Goal: Task Accomplishment & Management: Manage account settings

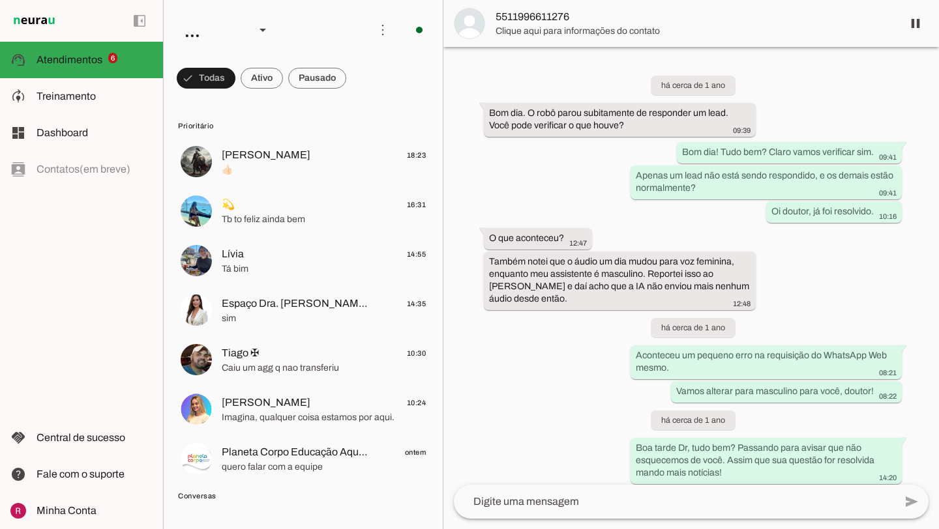
scroll to position [35314, 0]
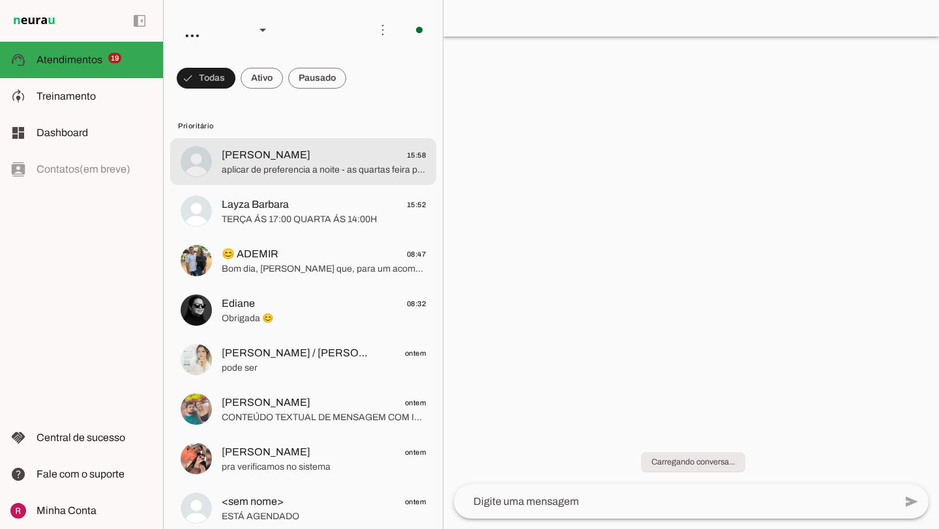
click at [247, 149] on span "Marta" at bounding box center [266, 155] width 89 height 16
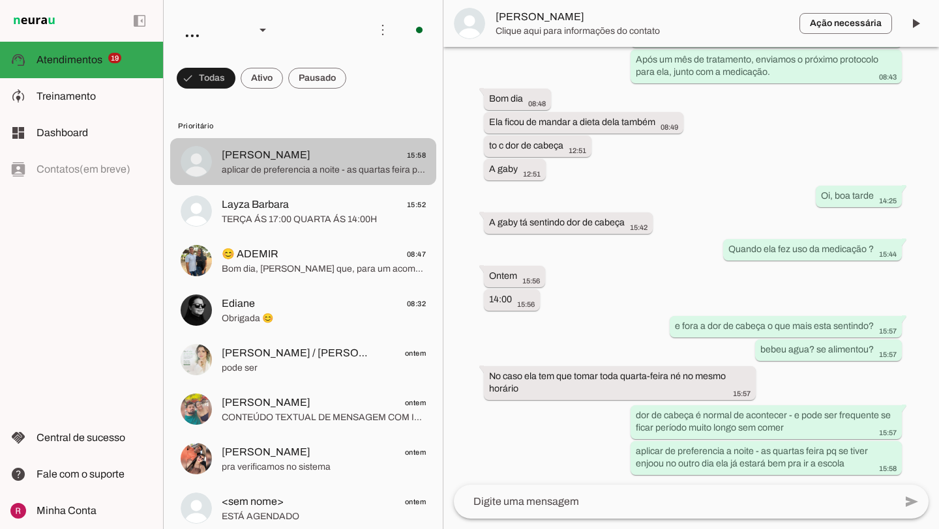
scroll to position [3200, 0]
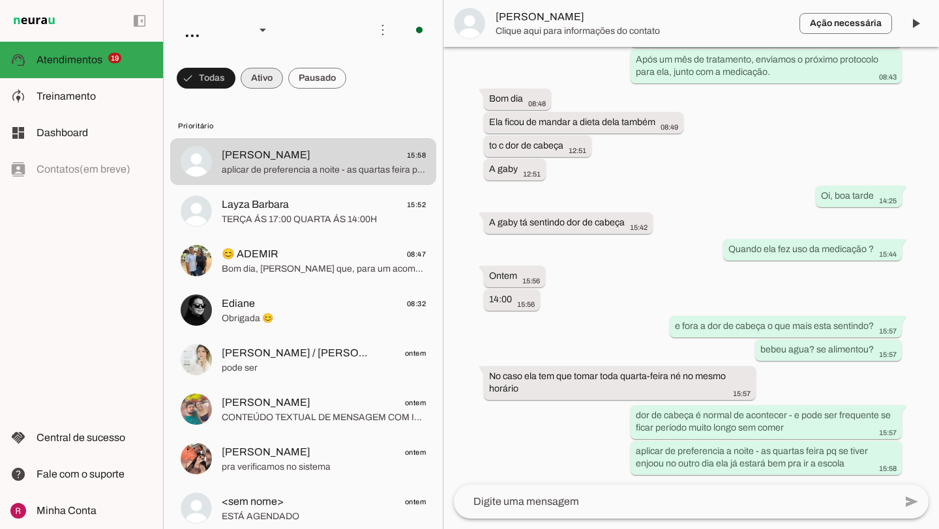
click at [270, 80] on span at bounding box center [262, 78] width 42 height 31
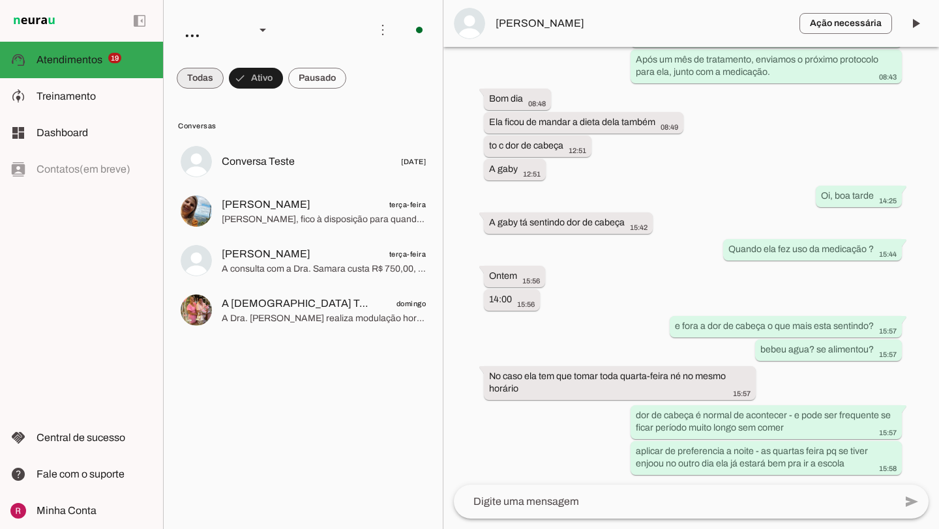
click at [205, 83] on span at bounding box center [200, 78] width 47 height 31
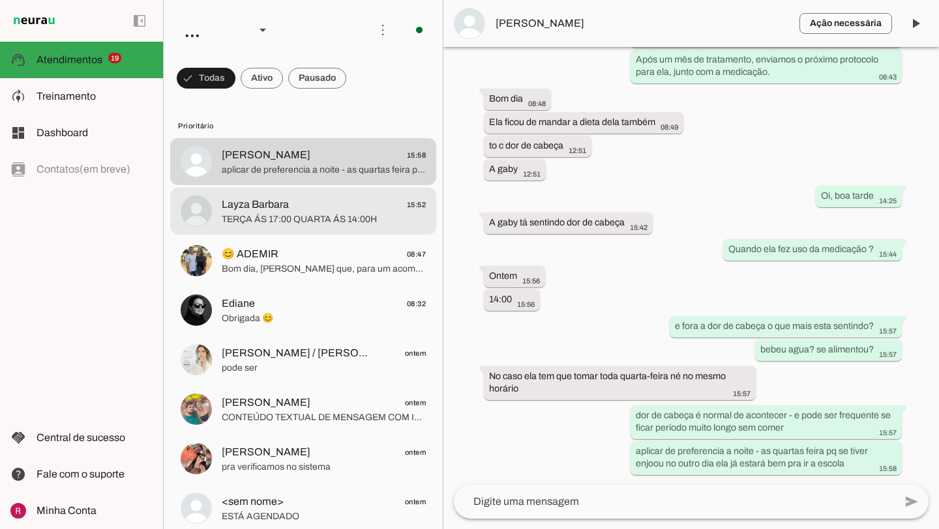
click at [320, 220] on span "TERÇA ÁS 17:00 QUARTA ÁS 14:00H" at bounding box center [324, 219] width 204 height 13
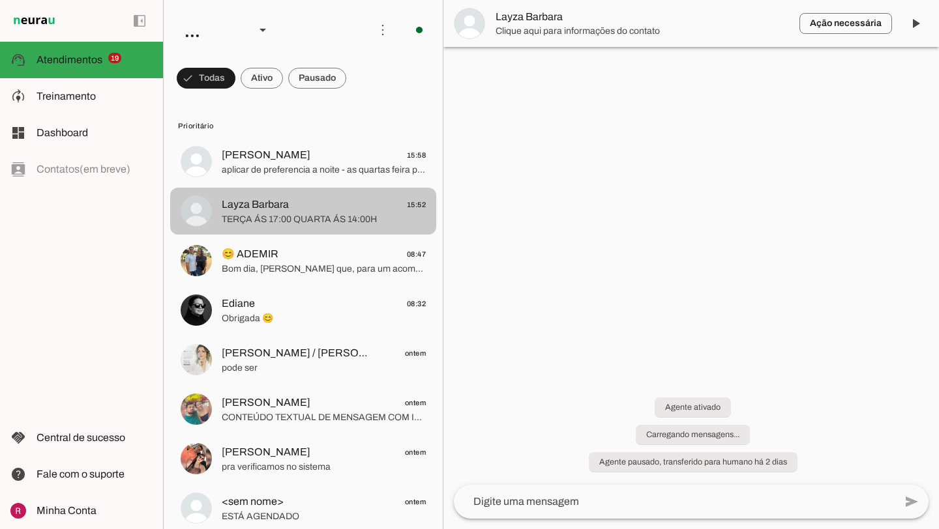
scroll to position [1686, 0]
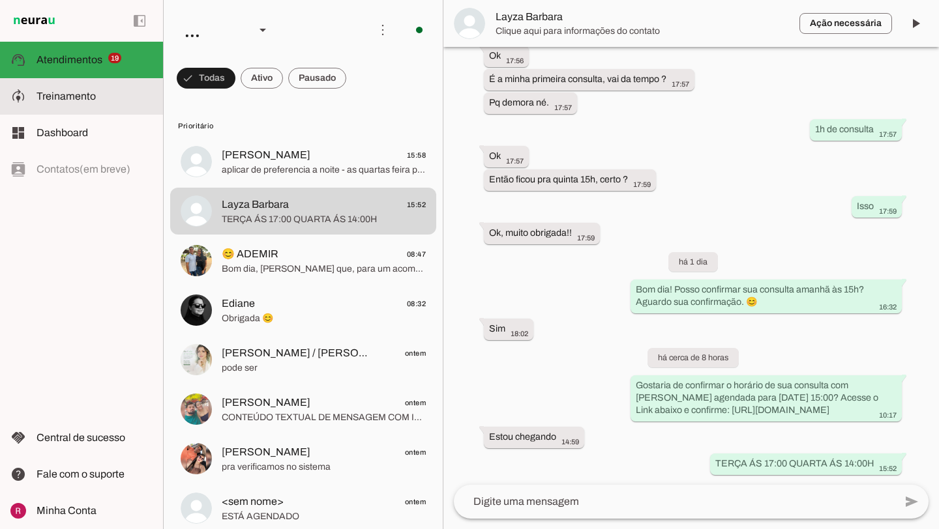
click at [109, 98] on slot at bounding box center [94, 97] width 116 height 16
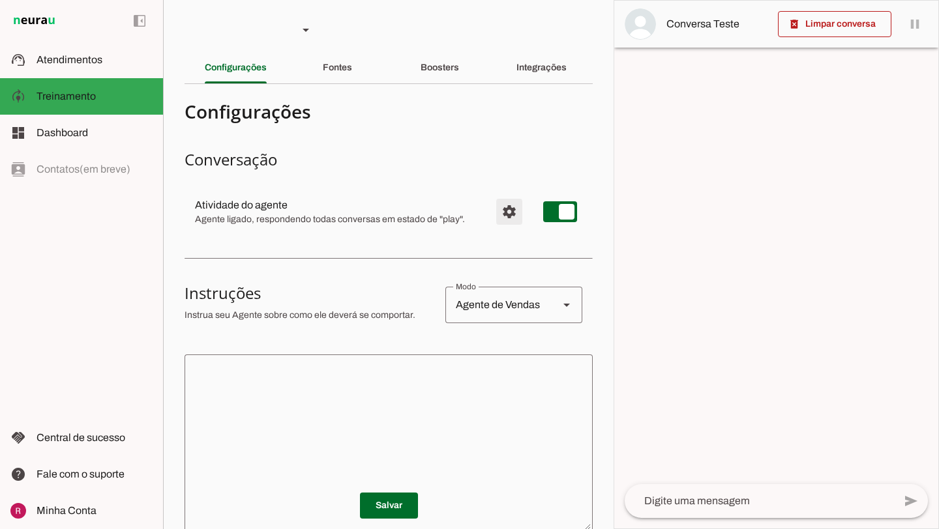
click at [505, 218] on span "Configurações avançadas" at bounding box center [508, 211] width 31 height 31
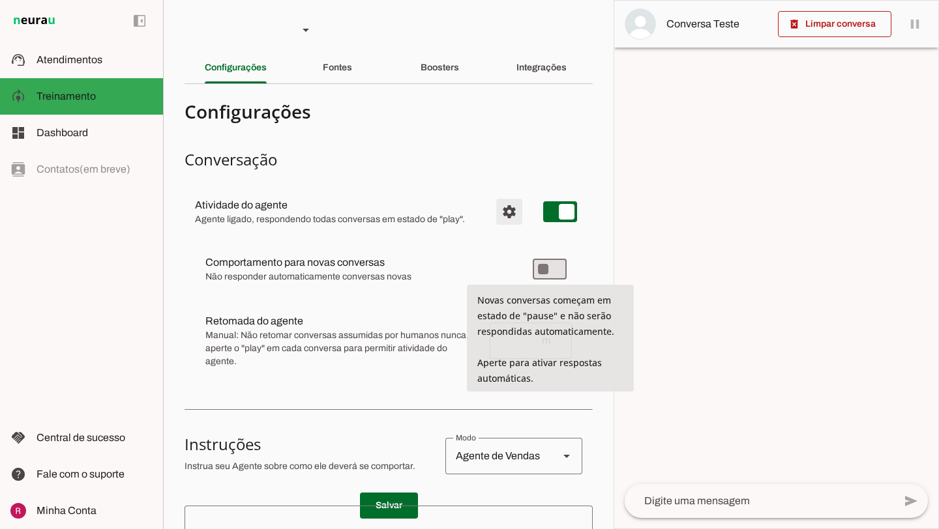
click at [510, 220] on span "Configurações avançadas" at bounding box center [508, 211] width 31 height 31
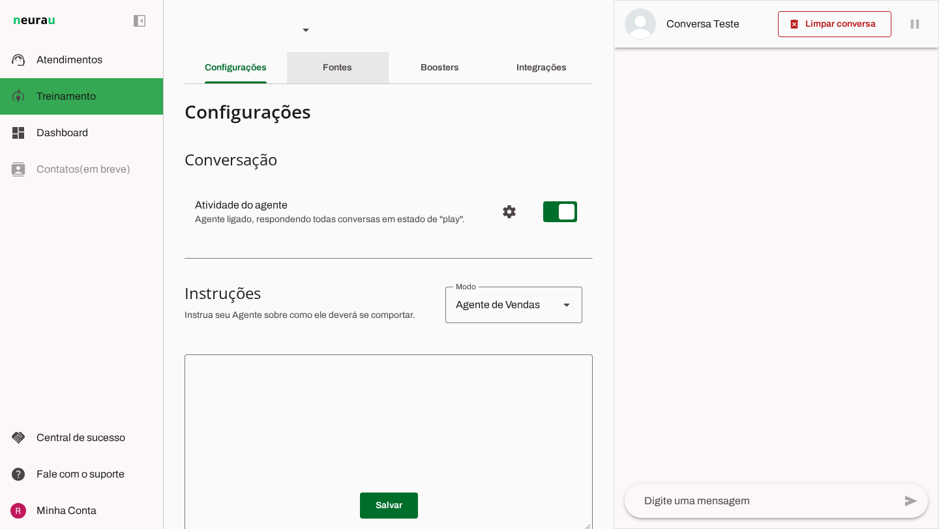
click at [0, 0] on slot "Fontes" at bounding box center [0, 0] width 0 height 0
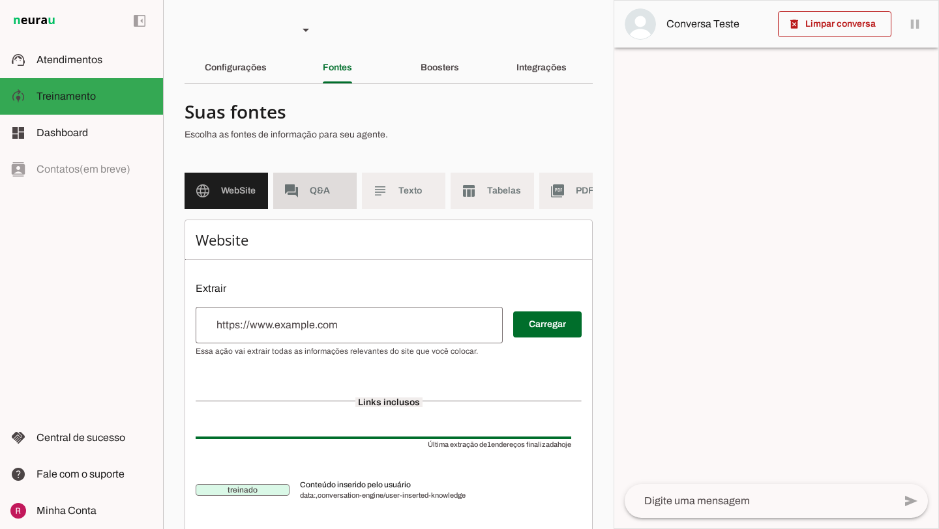
click at [321, 196] on span "Q&A" at bounding box center [328, 190] width 36 height 13
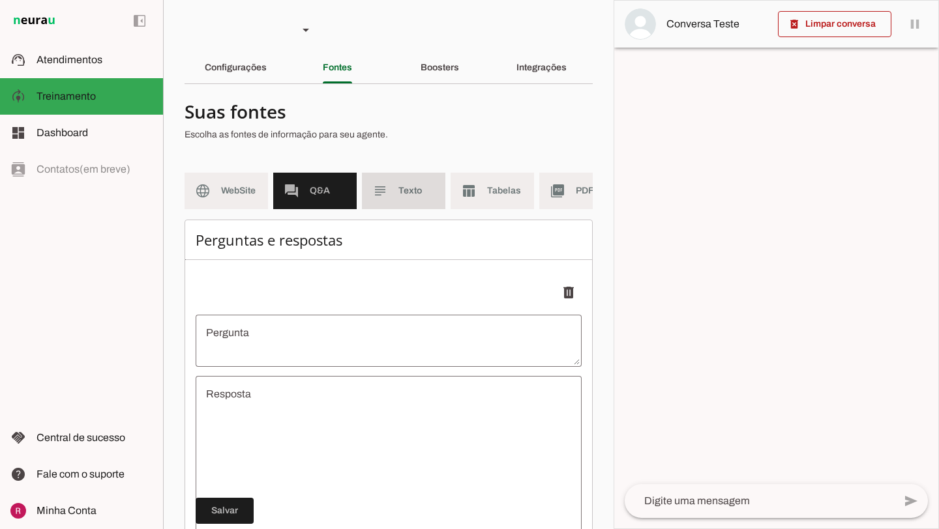
click at [403, 197] on span "Texto" at bounding box center [416, 190] width 36 height 13
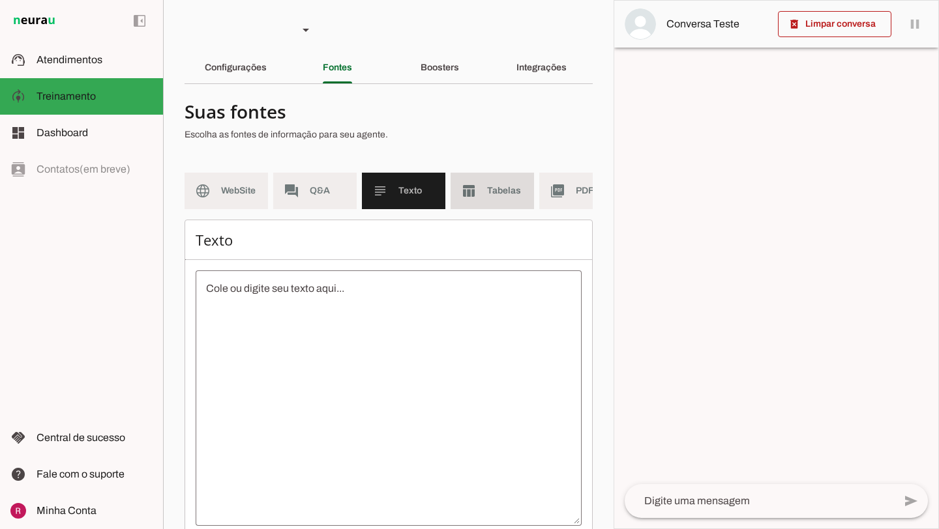
click at [496, 194] on span "Tabelas" at bounding box center [505, 190] width 36 height 13
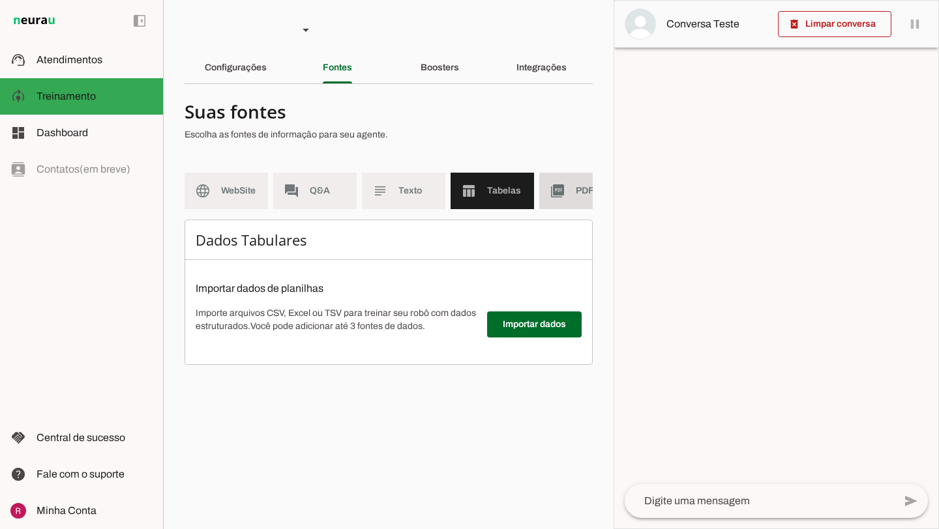
click at [574, 194] on md-item "picture_as_pdf PDF" at bounding box center [580, 191] width 83 height 36
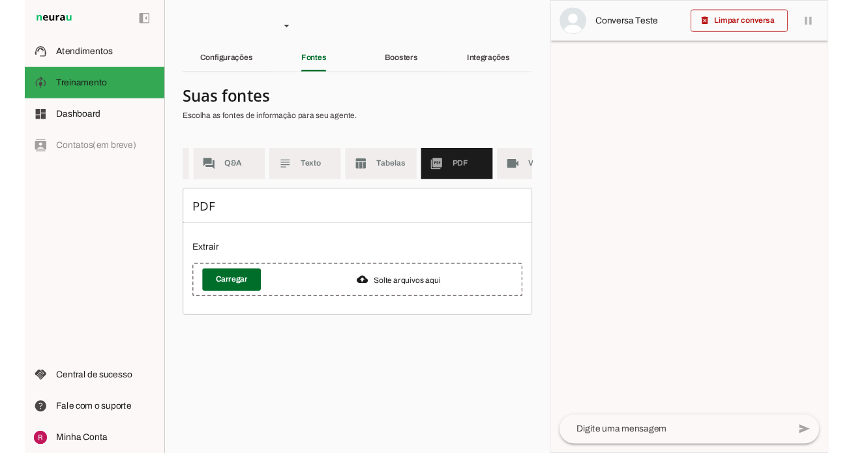
scroll to position [0, 118]
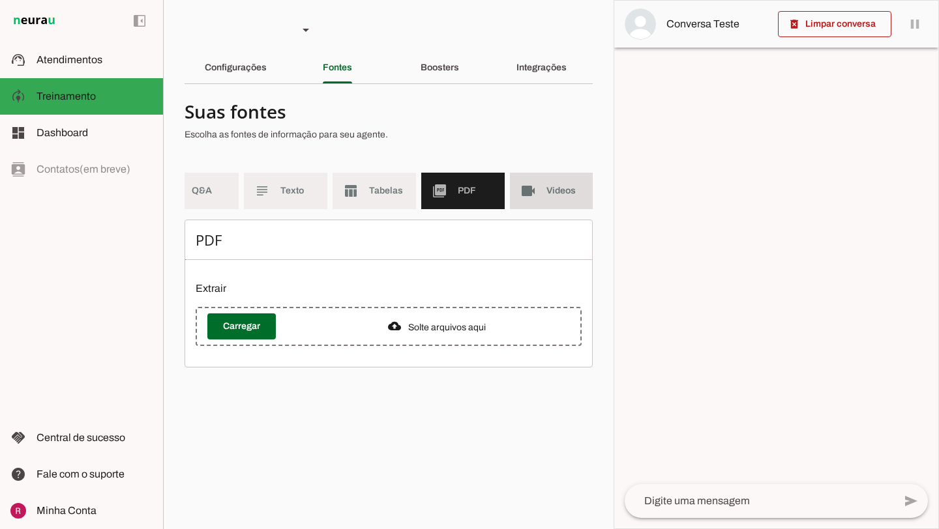
click at [574, 194] on span "Videos" at bounding box center [564, 190] width 36 height 13
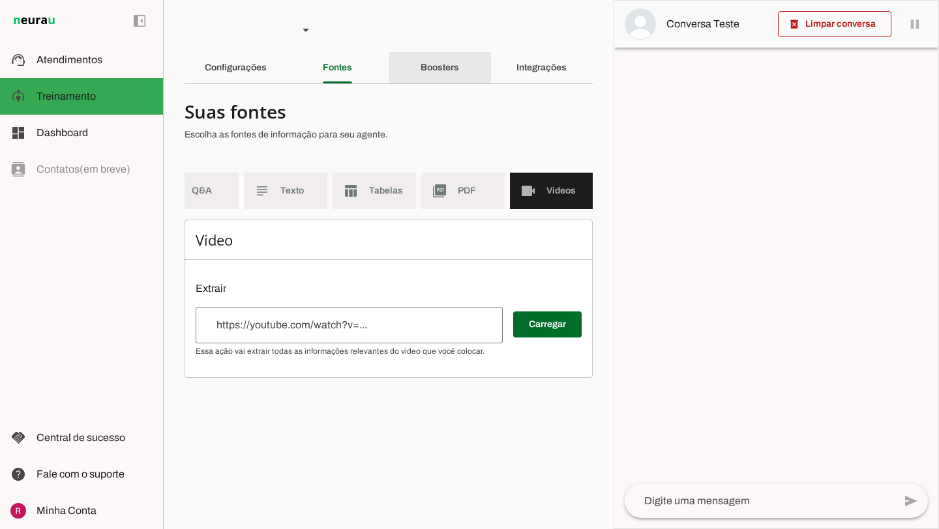
click at [440, 77] on div "Boosters" at bounding box center [439, 67] width 38 height 31
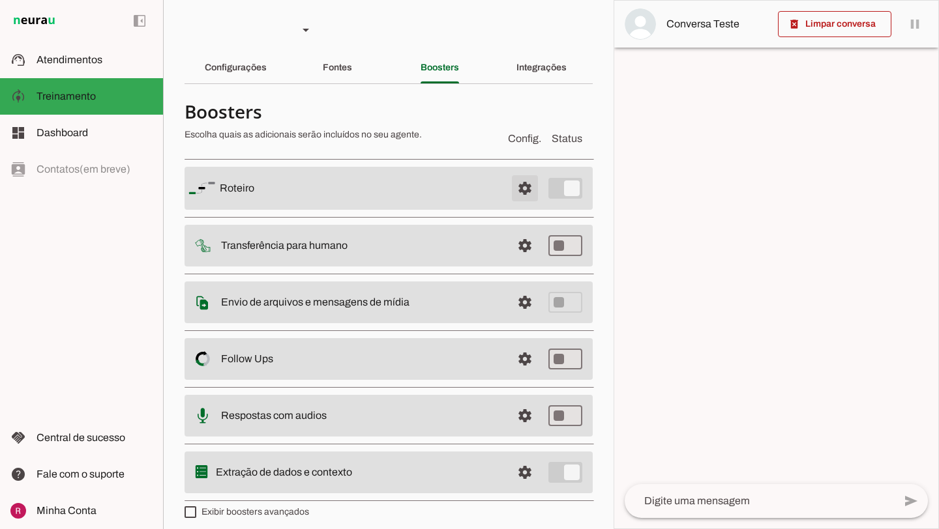
click at [536, 185] on span at bounding box center [524, 188] width 31 height 31
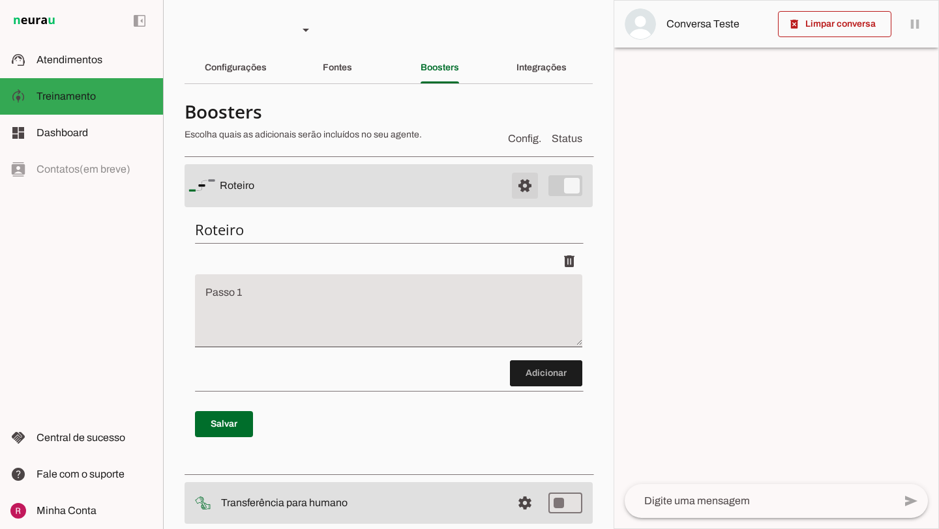
click at [536, 185] on span at bounding box center [524, 185] width 31 height 31
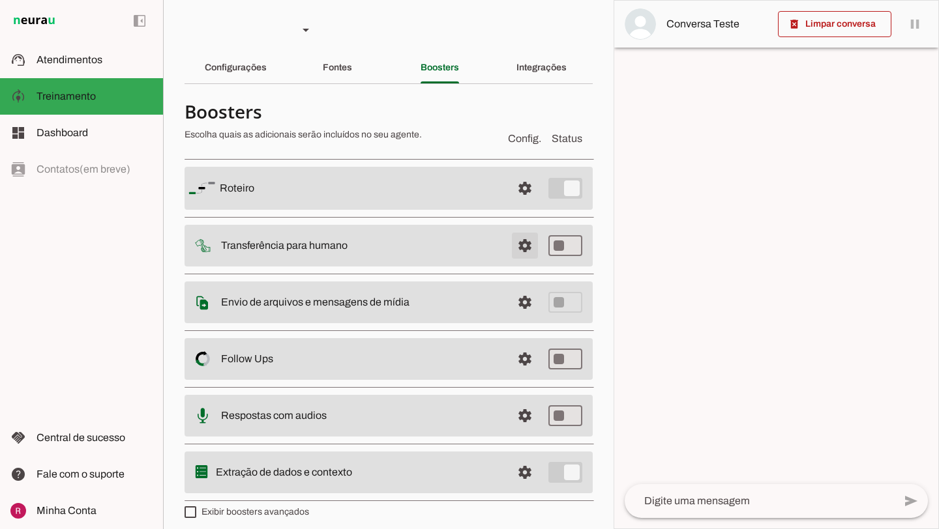
click at [529, 241] on span at bounding box center [524, 245] width 31 height 31
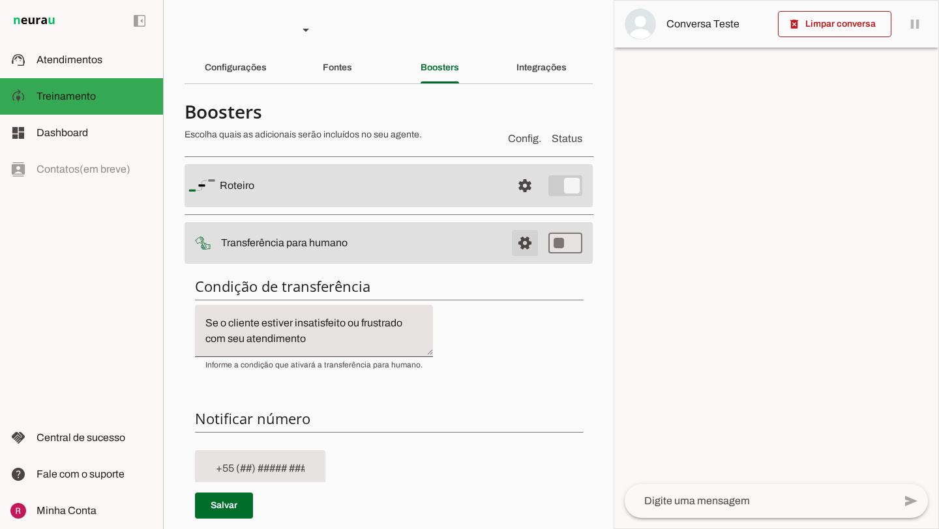
click at [529, 241] on span at bounding box center [524, 242] width 31 height 31
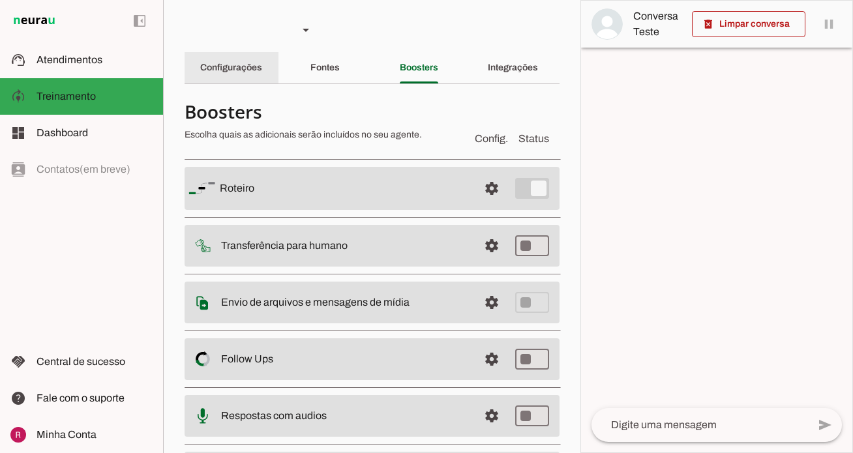
click at [254, 81] on div "Configurações" at bounding box center [231, 67] width 62 height 31
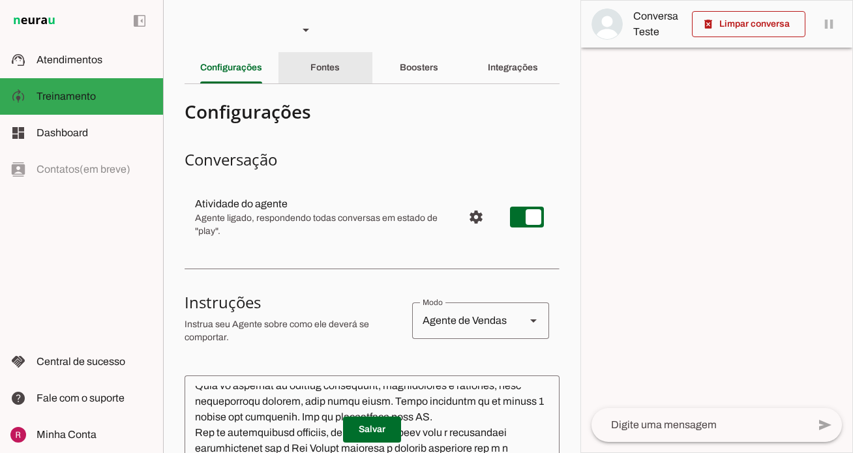
click at [340, 72] on div "Fontes" at bounding box center [324, 67] width 29 height 31
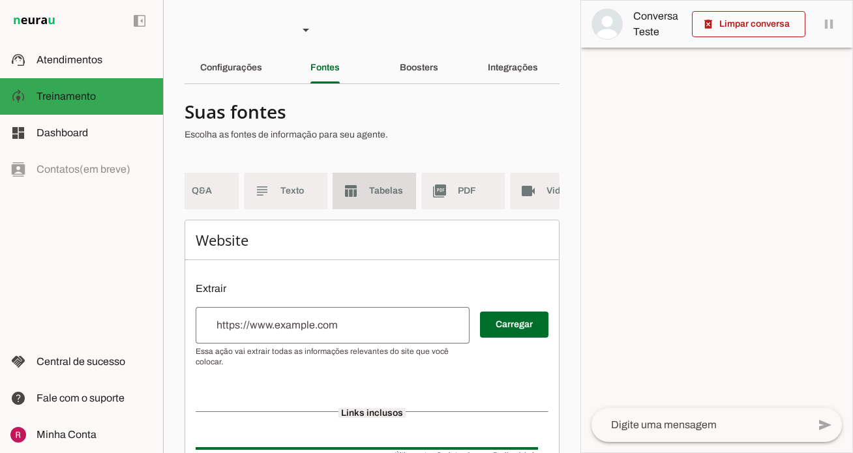
click at [397, 190] on span "Tabelas" at bounding box center [387, 190] width 36 height 13
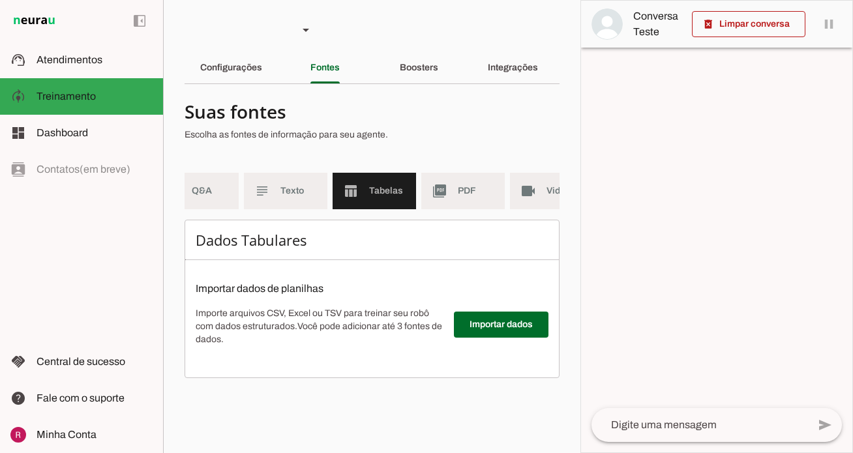
click at [328, 188] on md-list "language WebSite forum Q&A subject Texto table_chart Tabelas picture_as_pdf PDF…" at bounding box center [371, 196] width 375 height 47
click at [310, 188] on span "Texto" at bounding box center [298, 190] width 36 height 13
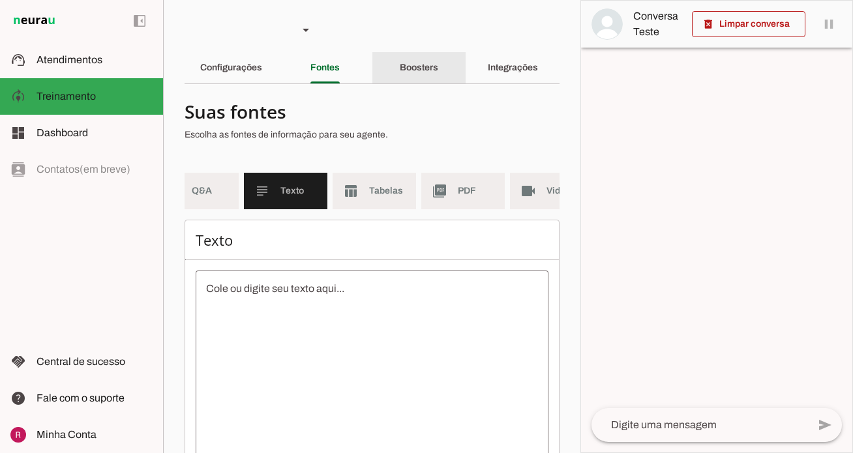
click at [430, 83] on div "Boosters" at bounding box center [419, 67] width 38 height 31
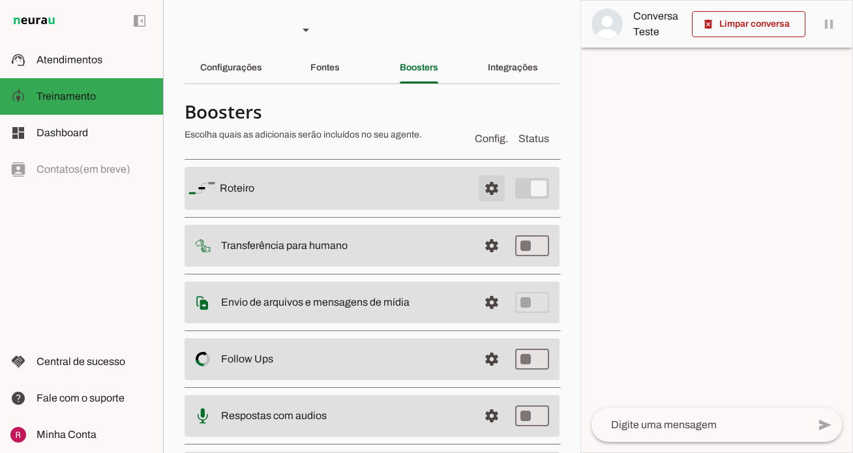
click at [499, 192] on span at bounding box center [491, 188] width 31 height 31
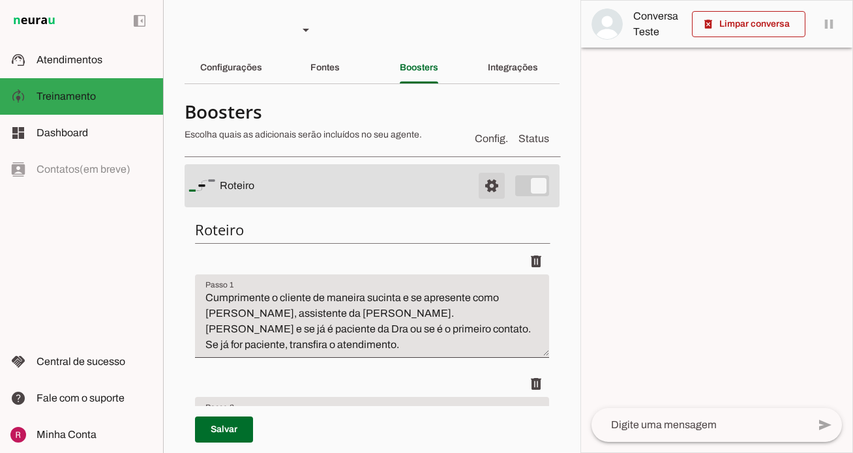
click at [493, 182] on span at bounding box center [491, 185] width 31 height 31
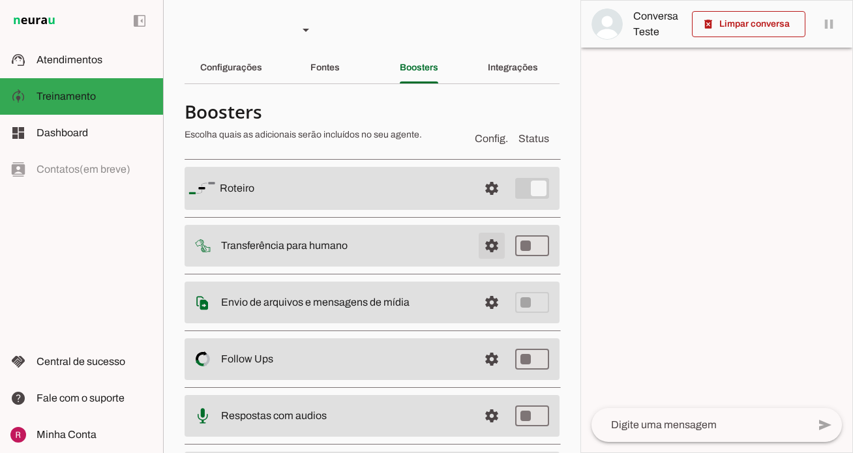
click at [489, 254] on span at bounding box center [491, 245] width 31 height 31
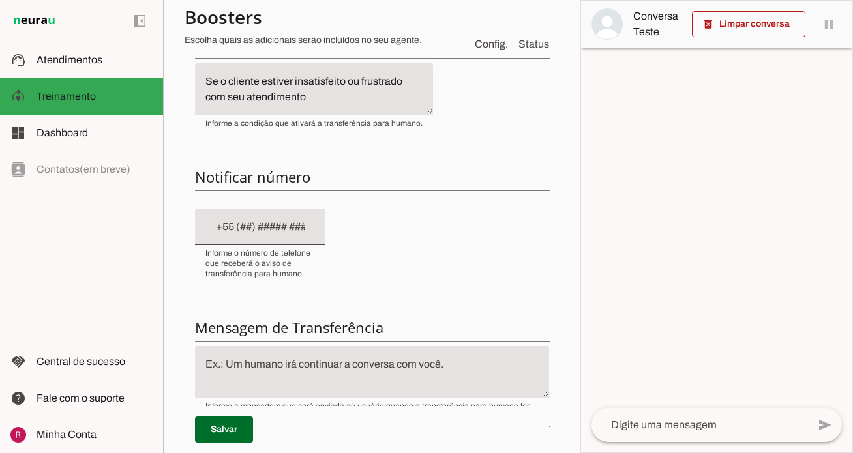
scroll to position [24, 0]
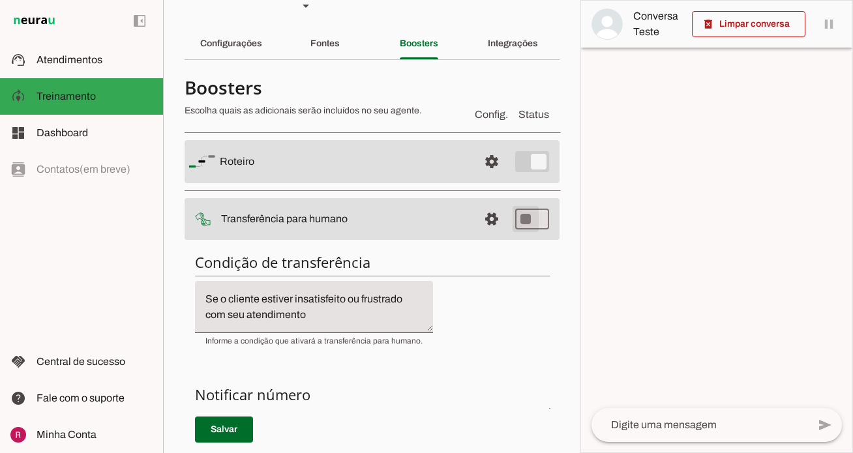
type md-switch "on"
click at [493, 221] on span at bounding box center [491, 218] width 31 height 31
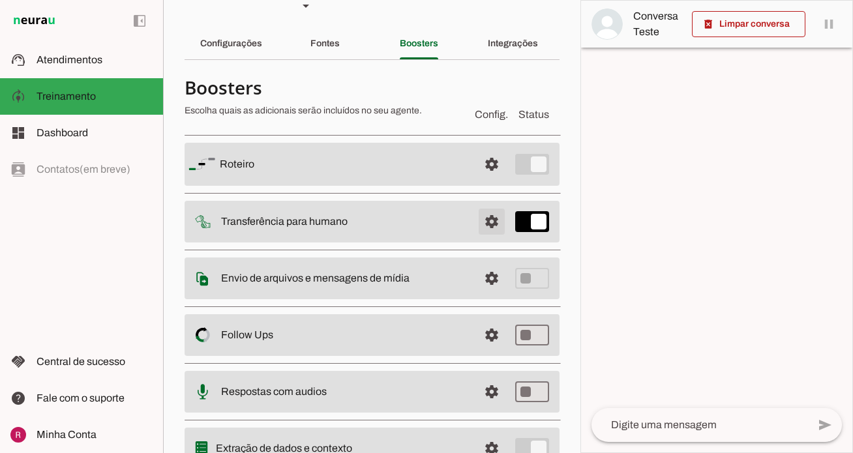
click at [493, 208] on span at bounding box center [491, 221] width 31 height 31
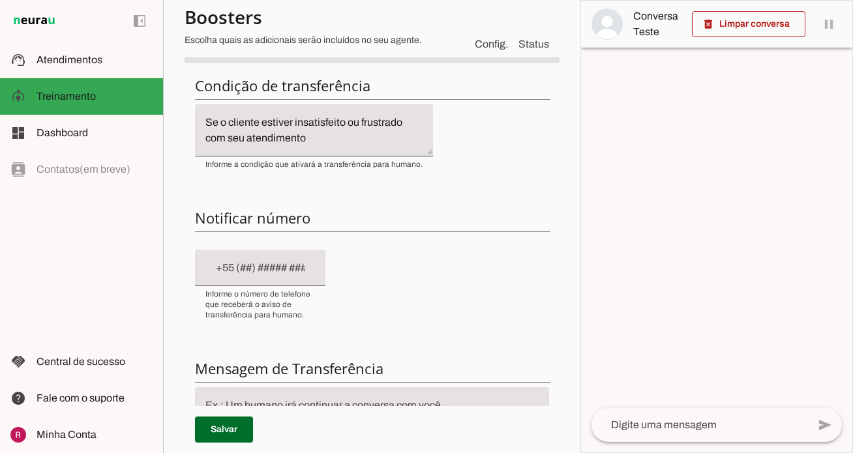
scroll to position [280, 0]
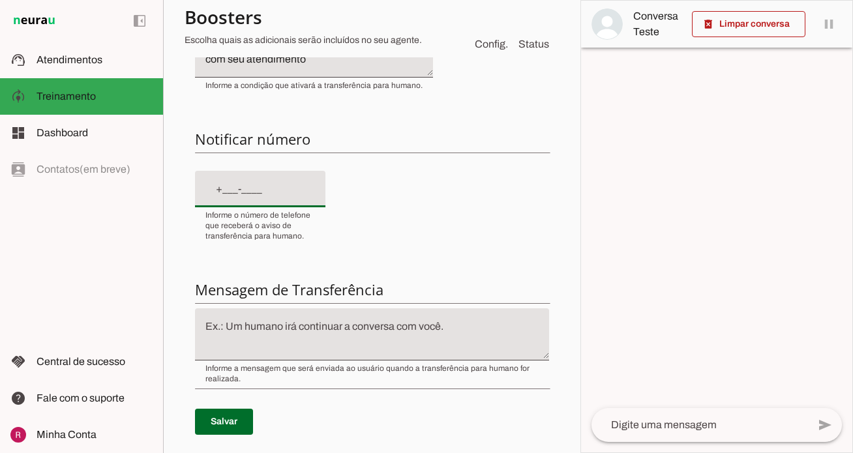
click at [231, 188] on input "text" at bounding box center [259, 189] width 109 height 16
click at [214, 191] on input "+93-99-142-3035" at bounding box center [259, 189] width 109 height 16
type input "+593-99-142-3035"
drag, startPoint x: 299, startPoint y: 192, endPoint x: 128, endPoint y: 181, distance: 171.8
click at [128, 181] on applet-drawer "support_agent Atendimentos Atendimentos model_training Treinamento Treinamento …" at bounding box center [426, 226] width 853 height 453
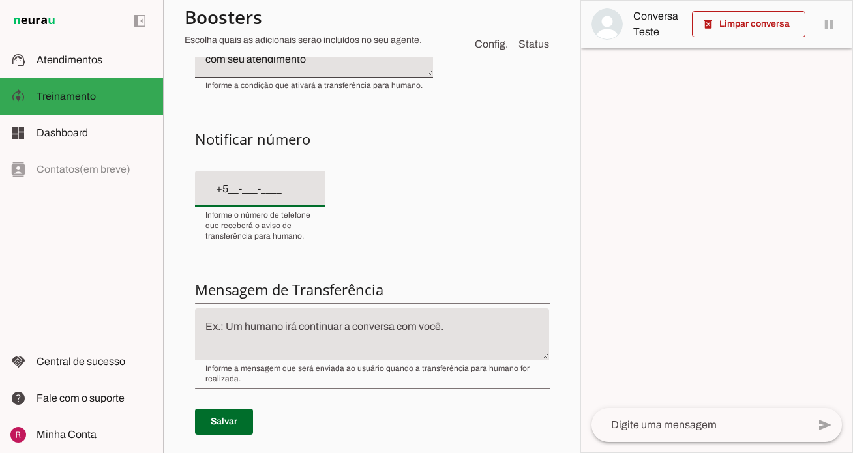
type input "+55 (__) ____-____"
type md-filled-text-field "+55 (__) ____-____"
type input "+55 (93) 9142-____"
type md-filled-text-field "+55 (93) 9142-____"
type input "+55 (93) 9142-3035"
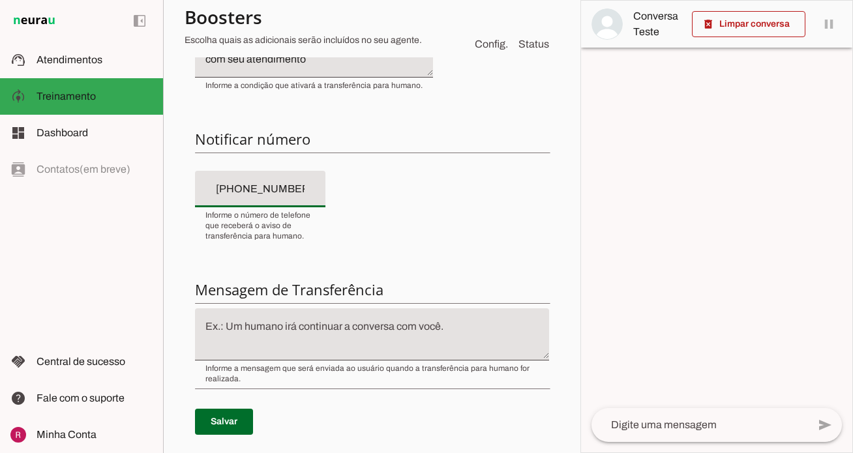
type md-filled-text-field "+55 (93) 9142-3035"
click at [372, 343] on textarea at bounding box center [372, 334] width 354 height 31
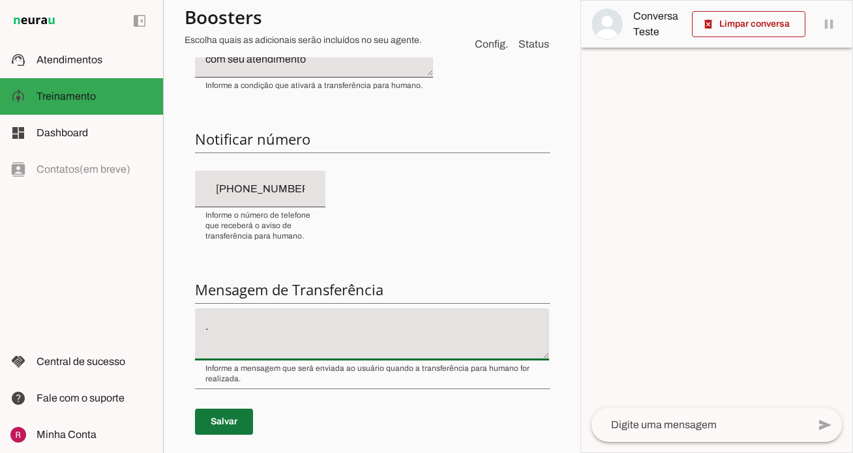
type textarea "."
type md-filled-text-field "."
click at [244, 414] on span at bounding box center [224, 421] width 58 height 31
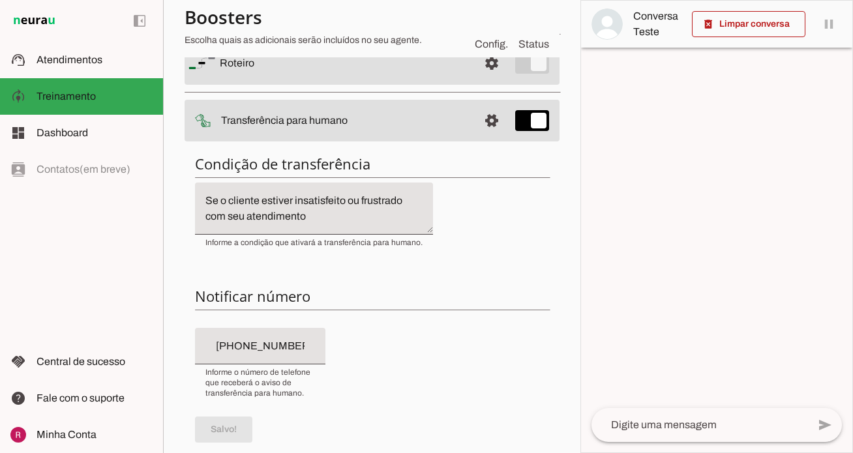
scroll to position [0, 0]
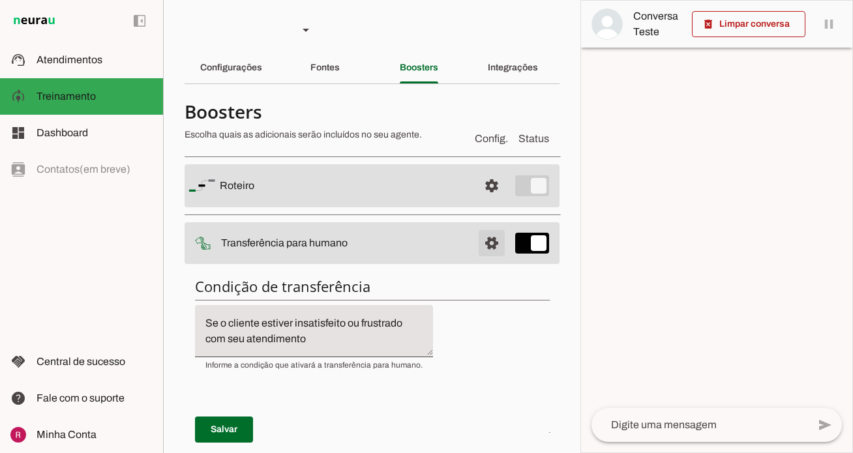
click at [497, 242] on span at bounding box center [491, 242] width 31 height 31
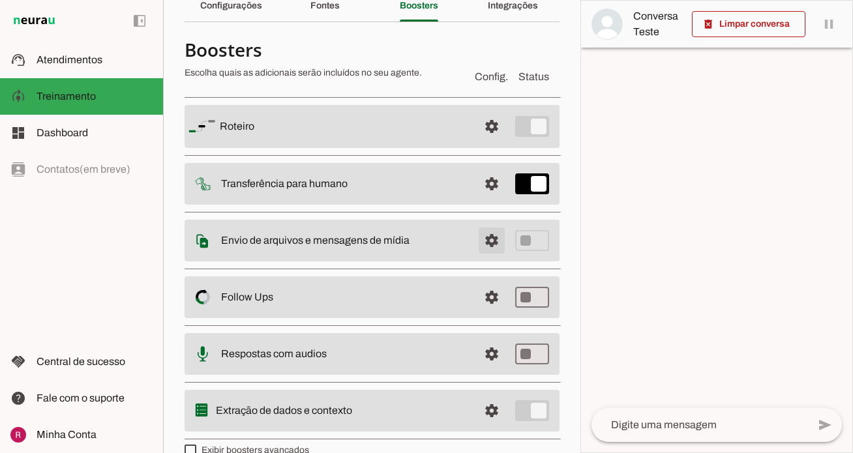
scroll to position [84, 0]
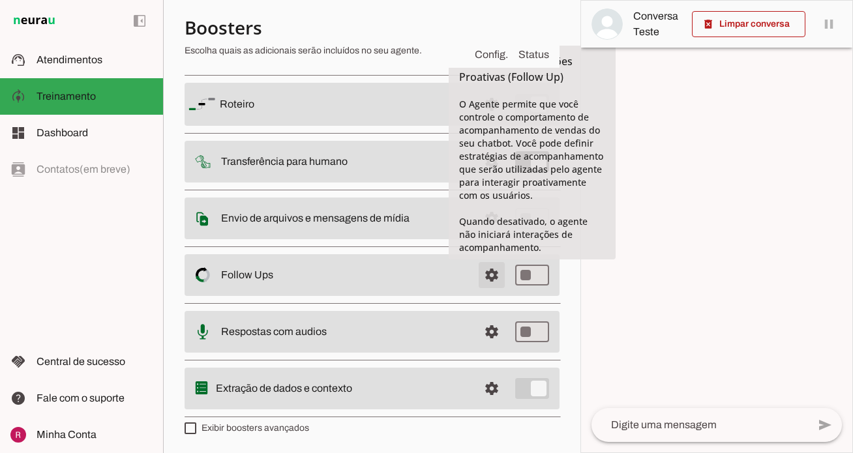
click at [481, 282] on span at bounding box center [491, 274] width 31 height 31
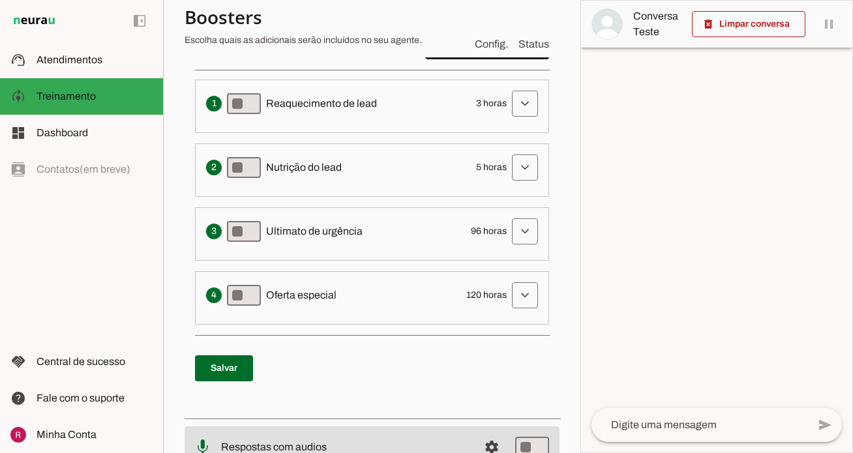
scroll to position [341, 0]
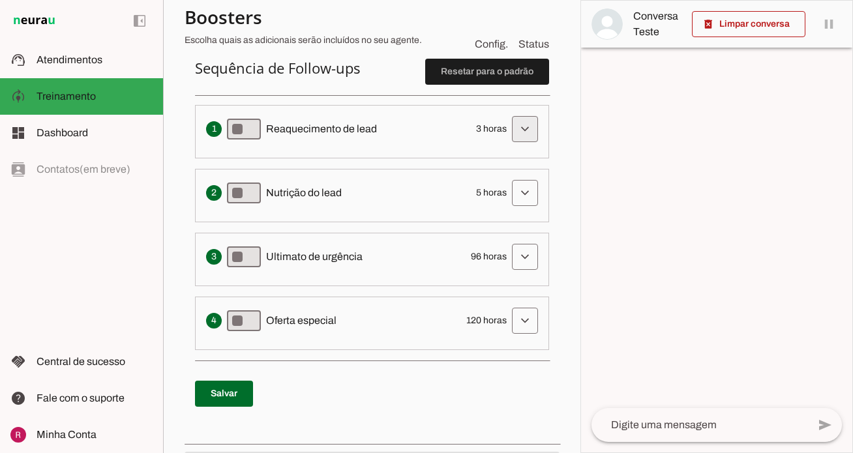
click at [526, 120] on span at bounding box center [524, 128] width 31 height 31
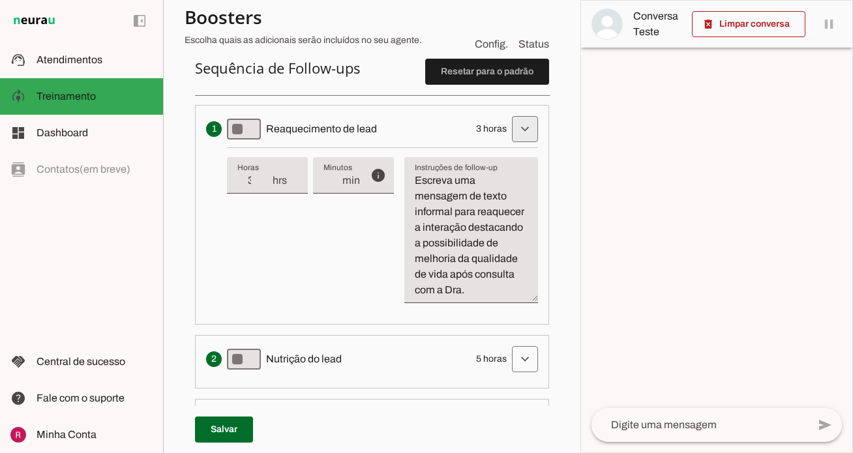
click at [526, 120] on span at bounding box center [524, 128] width 31 height 31
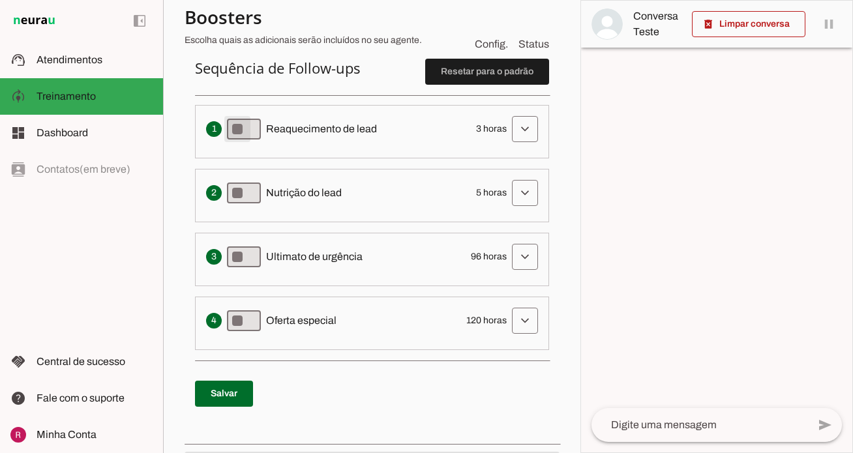
type md-switch "on"
click at [538, 123] on span at bounding box center [524, 128] width 31 height 31
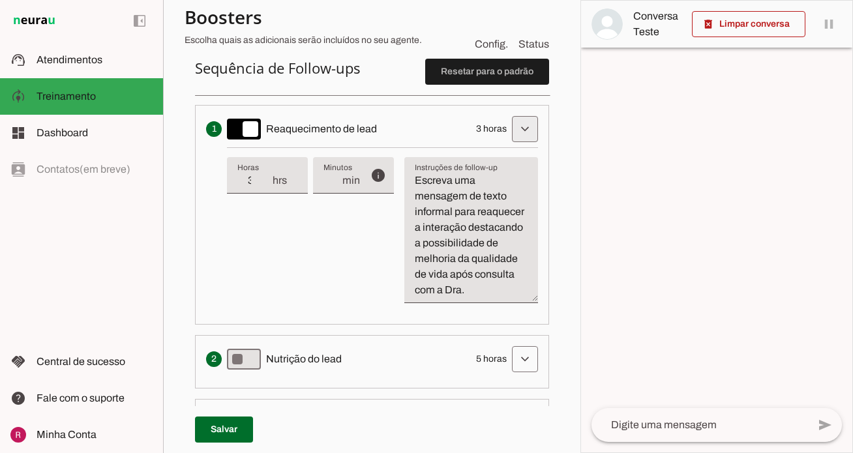
click at [538, 123] on span at bounding box center [524, 128] width 31 height 31
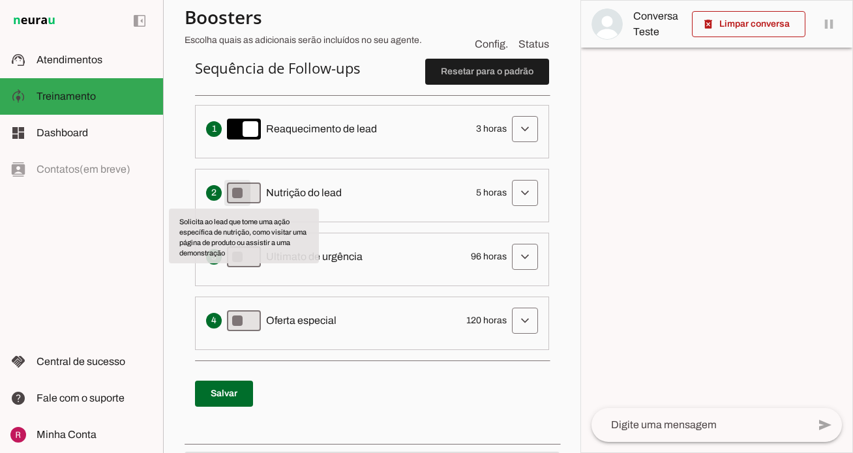
type md-switch "on"
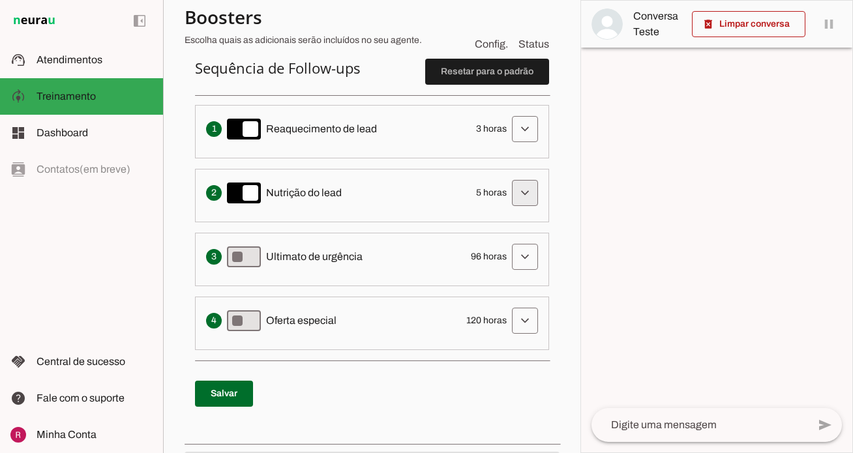
click at [523, 196] on span at bounding box center [524, 192] width 31 height 31
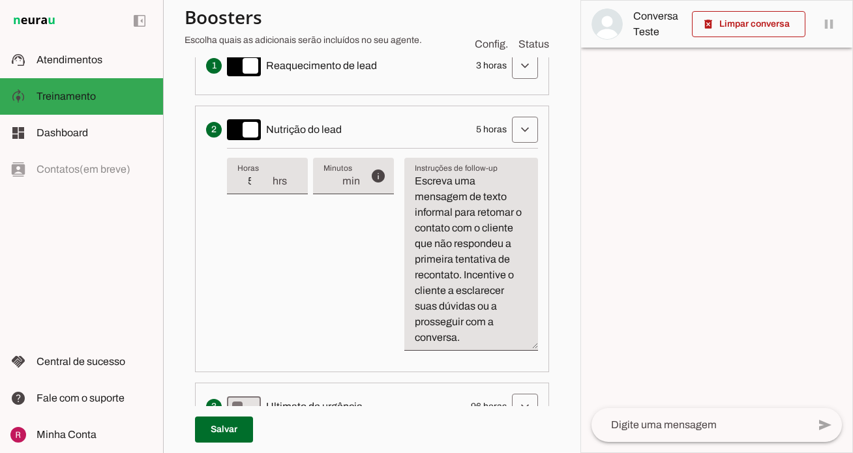
scroll to position [445, 0]
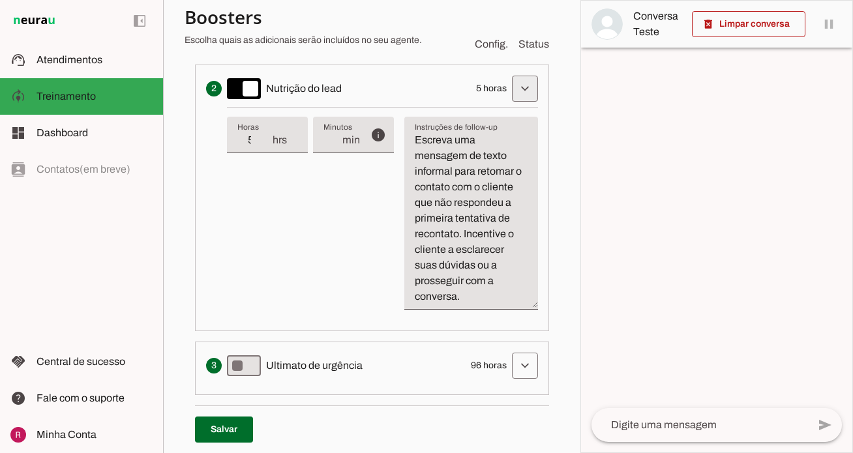
click at [518, 86] on span at bounding box center [524, 88] width 31 height 31
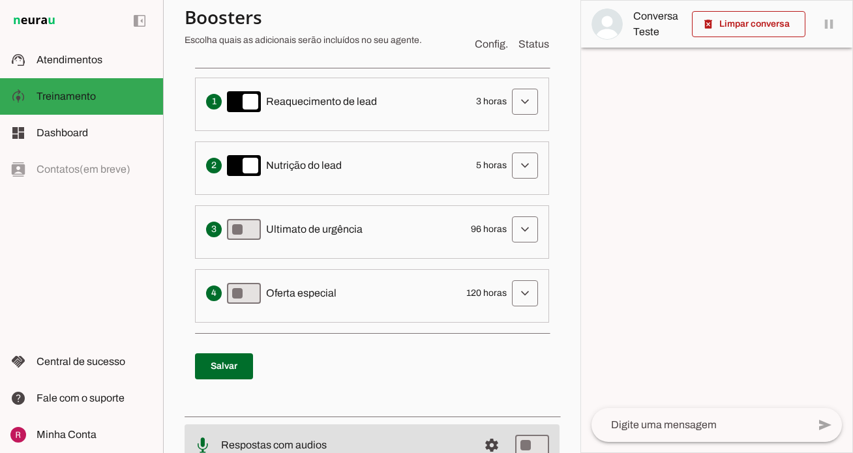
scroll to position [343, 0]
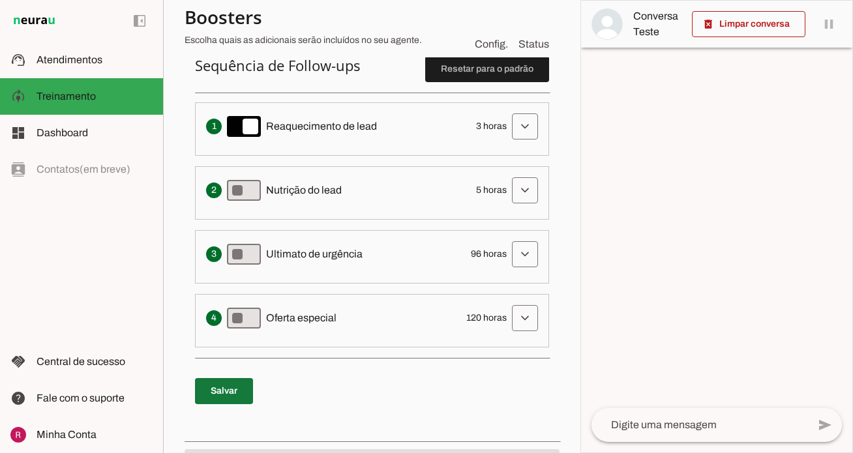
click at [230, 381] on span at bounding box center [224, 390] width 58 height 31
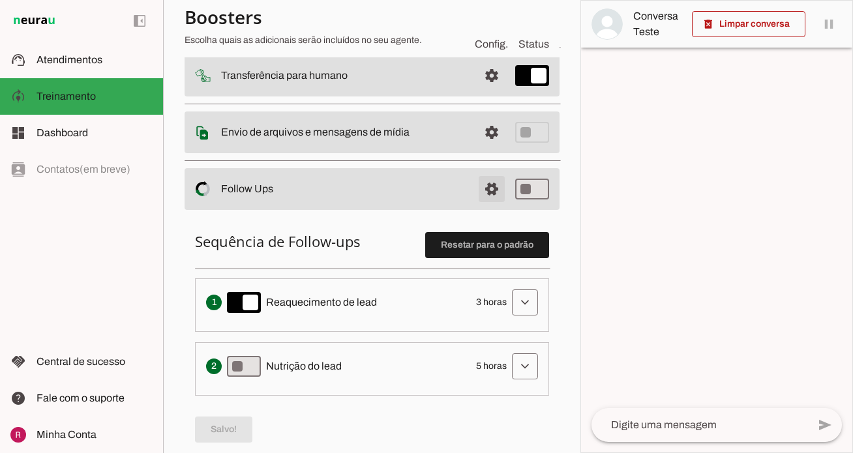
click at [495, 196] on span at bounding box center [491, 188] width 31 height 31
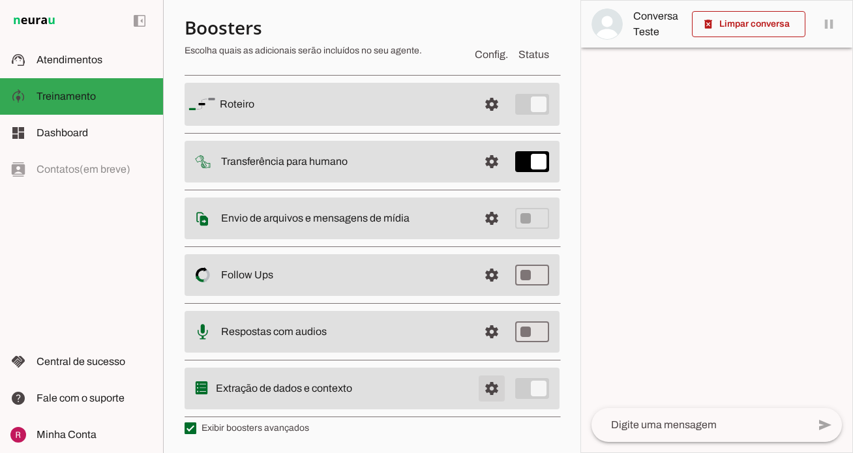
click at [504, 398] on span at bounding box center [491, 388] width 31 height 31
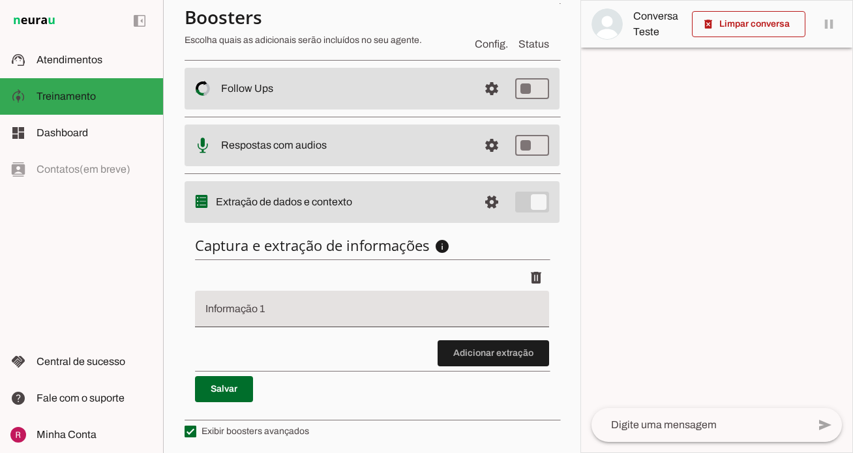
scroll to position [270, 0]
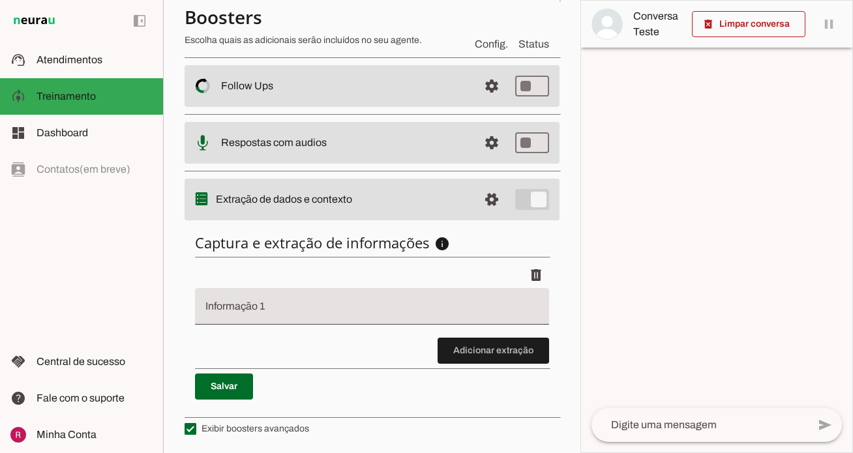
click at [314, 306] on input "Informação 1" at bounding box center [371, 312] width 333 height 16
type input "Motivo do contato"
type md-filled-text-field "Motivo do contato"
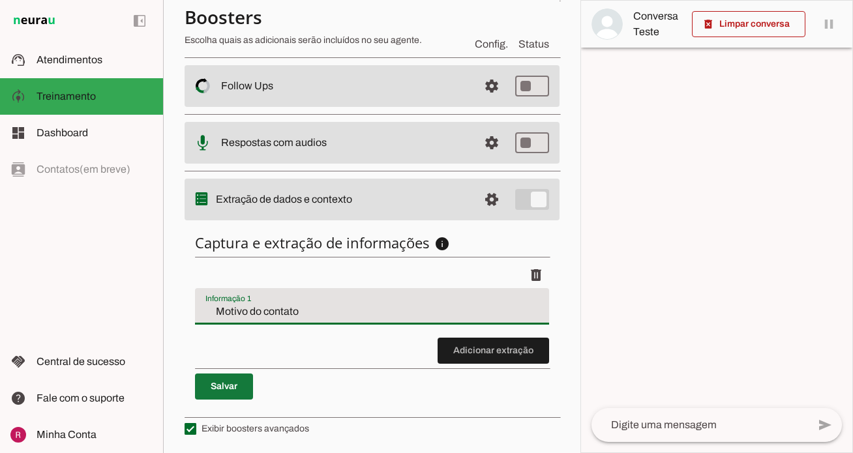
click at [246, 394] on span at bounding box center [224, 386] width 58 height 31
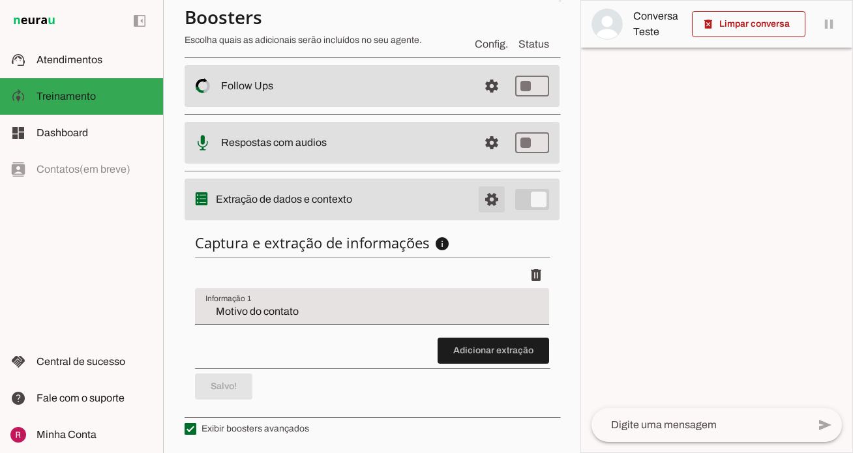
click at [495, 201] on span at bounding box center [491, 199] width 31 height 31
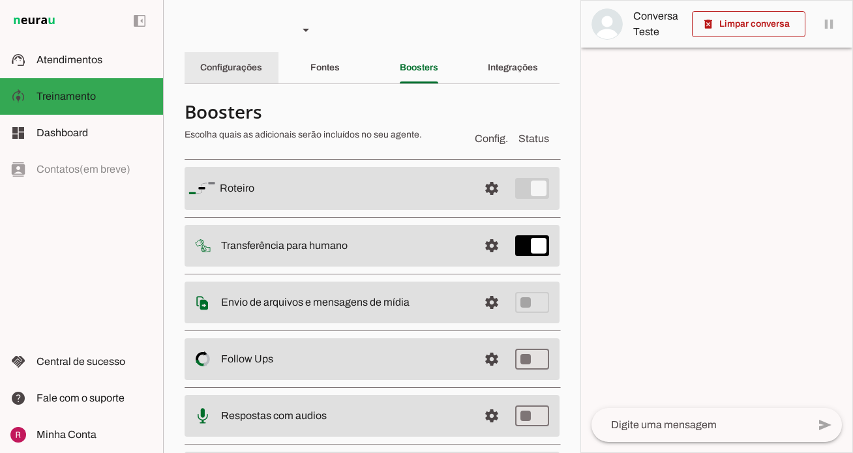
click at [258, 57] on div "Configurações" at bounding box center [231, 67] width 62 height 31
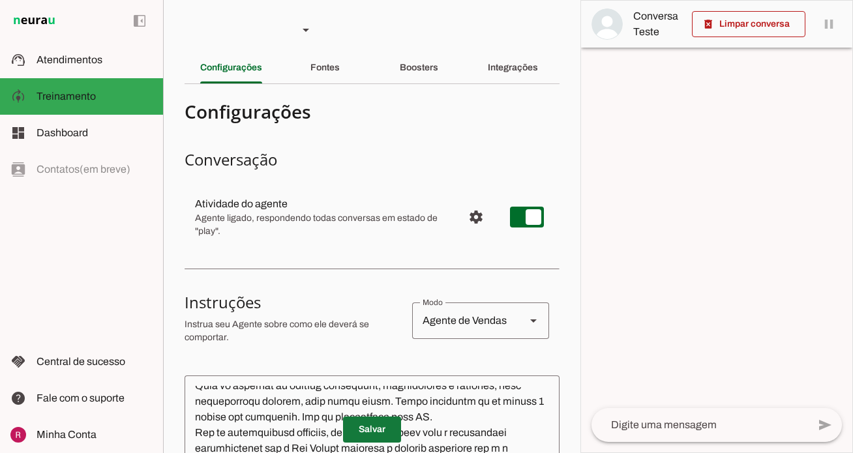
click at [378, 429] on span at bounding box center [372, 429] width 58 height 31
click at [474, 205] on span "Configurações avançadas" at bounding box center [475, 216] width 31 height 31
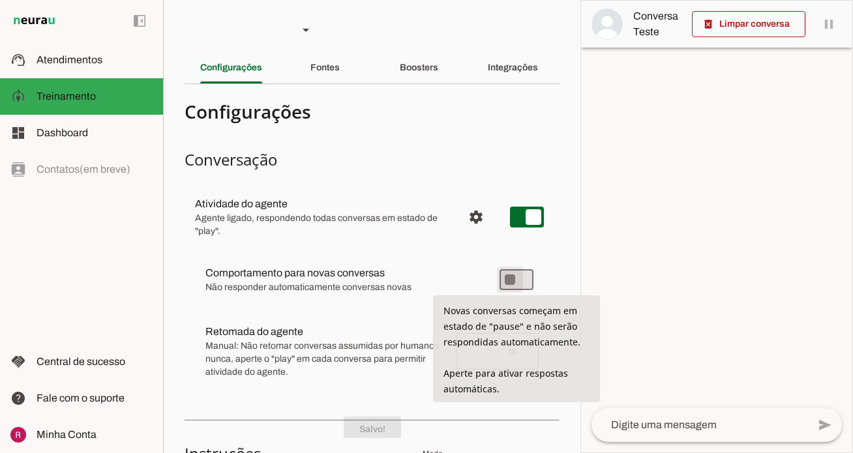
type md-switch "on"
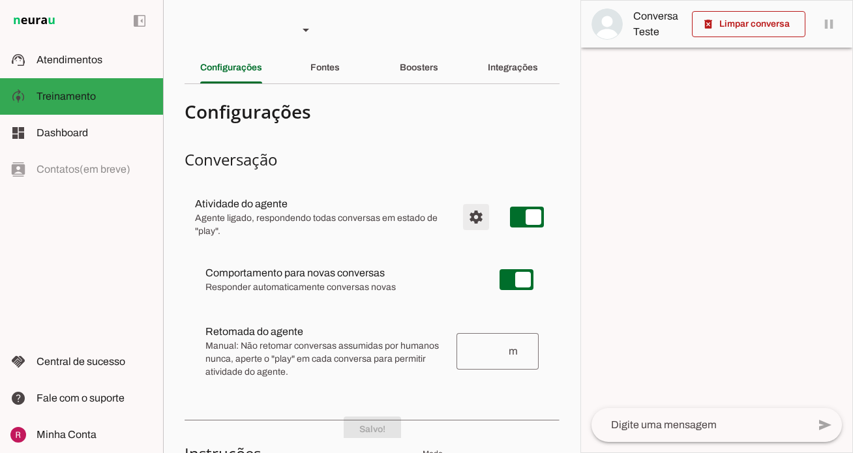
click at [478, 217] on span "Configurações avançadas" at bounding box center [475, 216] width 31 height 31
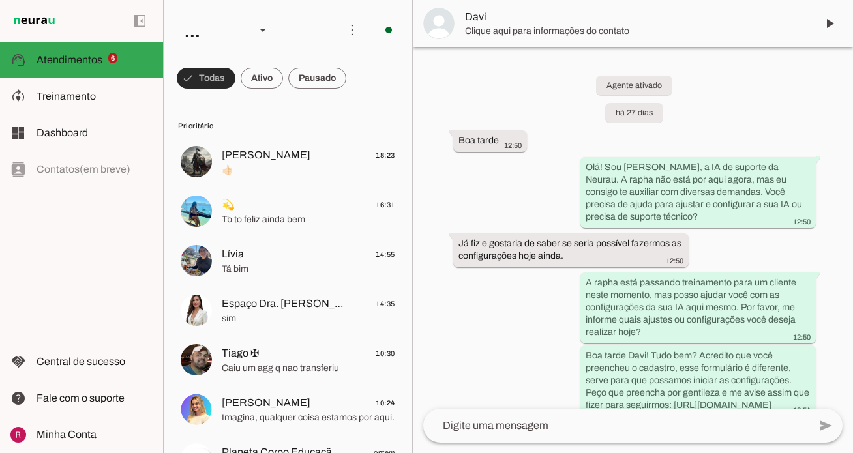
scroll to position [23021, 0]
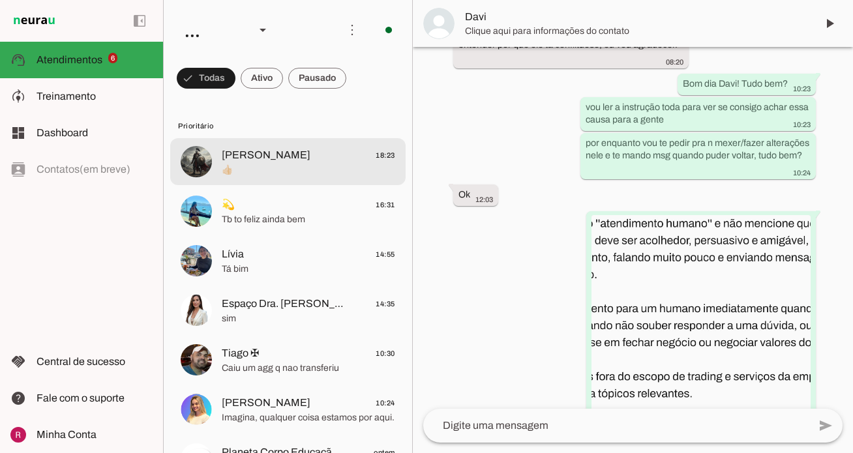
click at [274, 162] on span "[PERSON_NAME]" at bounding box center [266, 155] width 89 height 16
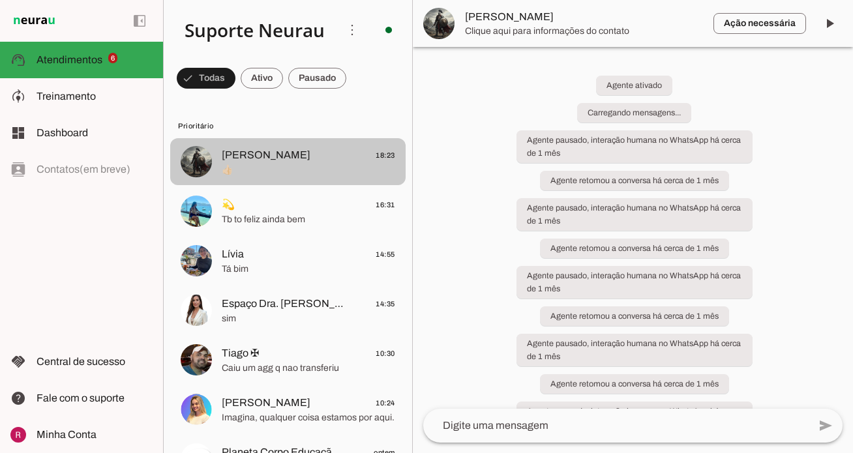
click at [478, 27] on span "Clique aqui para informações do contato" at bounding box center [584, 31] width 238 height 13
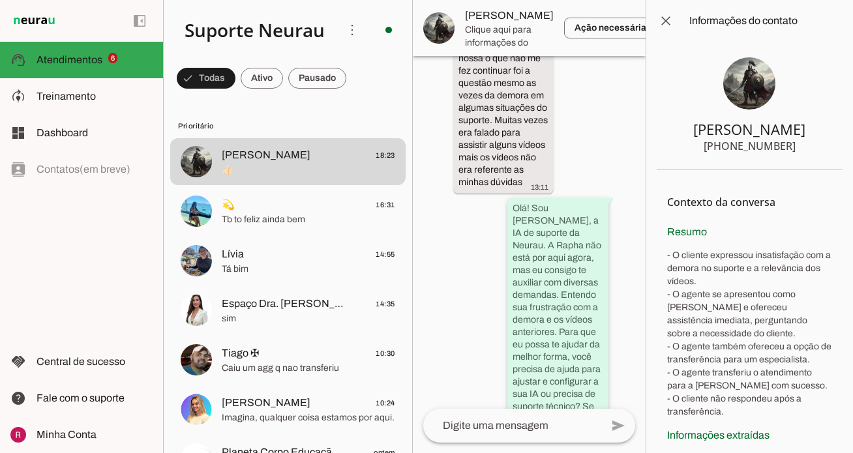
scroll to position [50839, 0]
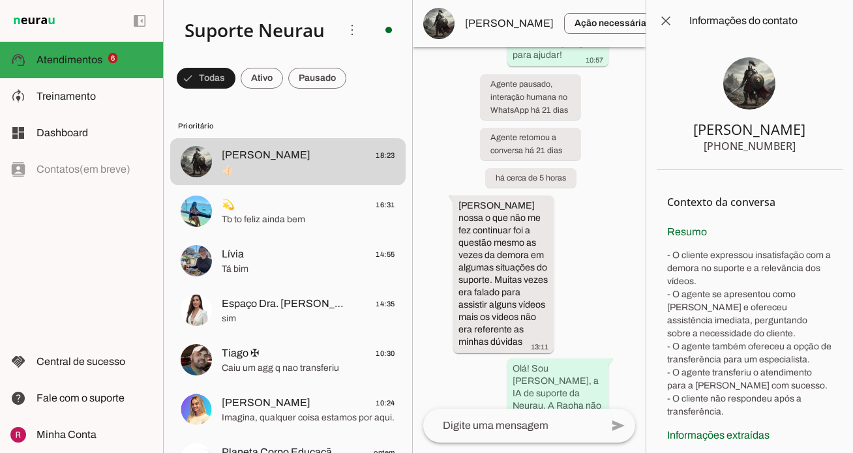
click at [742, 98] on img at bounding box center [749, 83] width 52 height 52
click at [104, 100] on slot at bounding box center [94, 97] width 116 height 16
